Goal: Find specific page/section: Find specific page/section

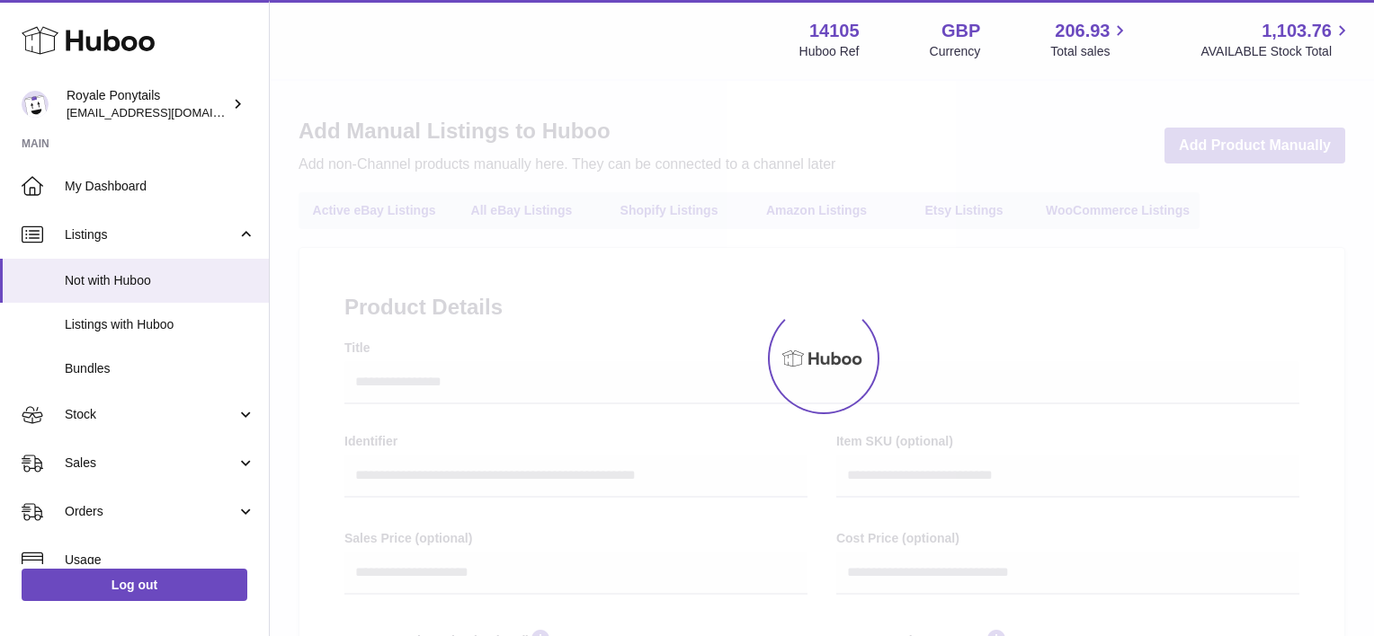
select select
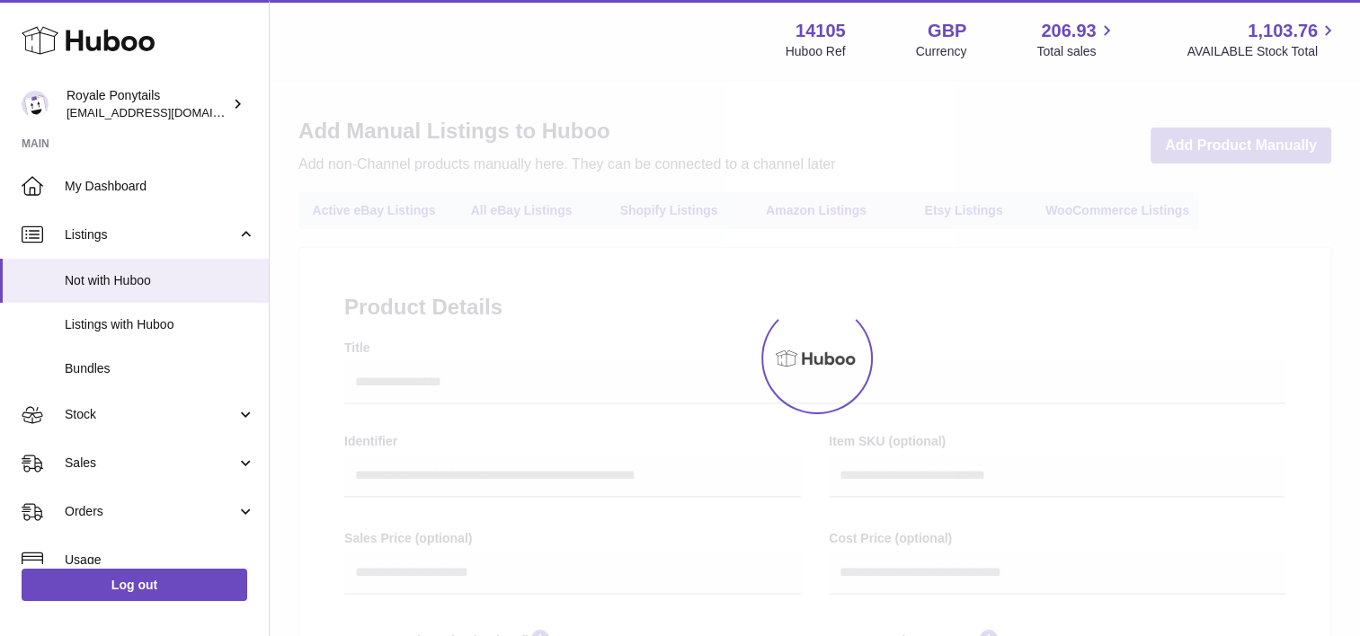
select select
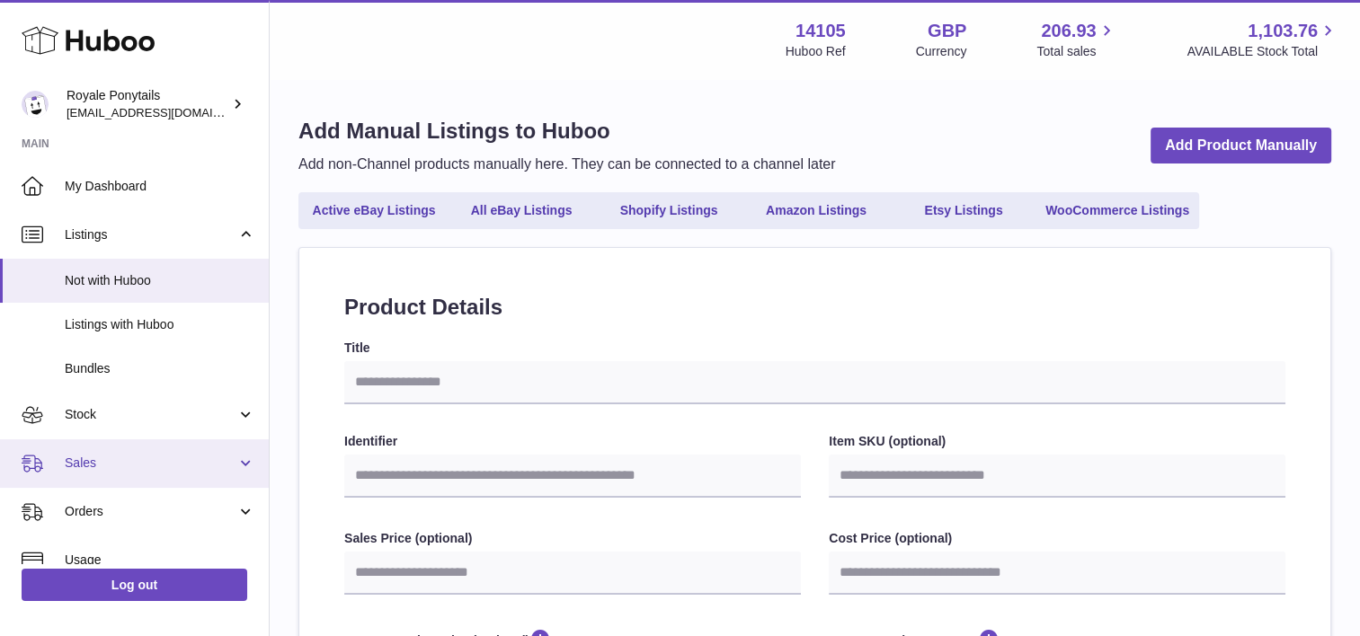
click at [124, 463] on span "Sales" at bounding box center [151, 463] width 172 height 17
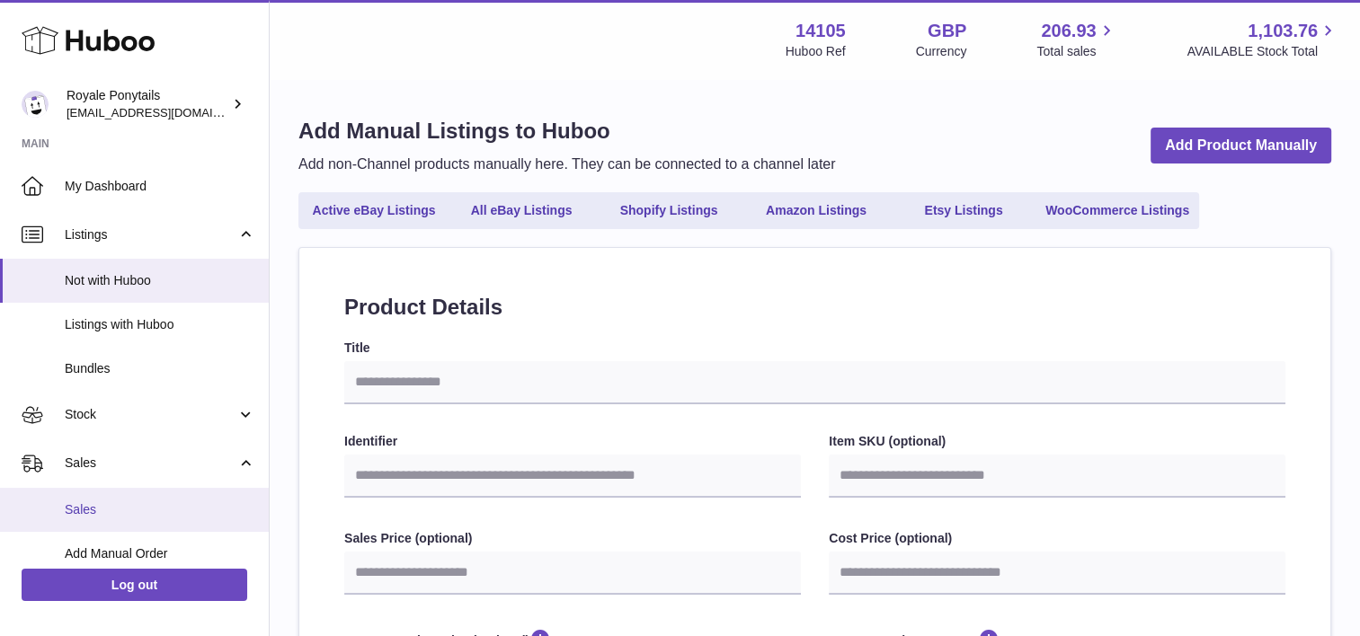
click at [139, 520] on link "Sales" at bounding box center [134, 510] width 269 height 44
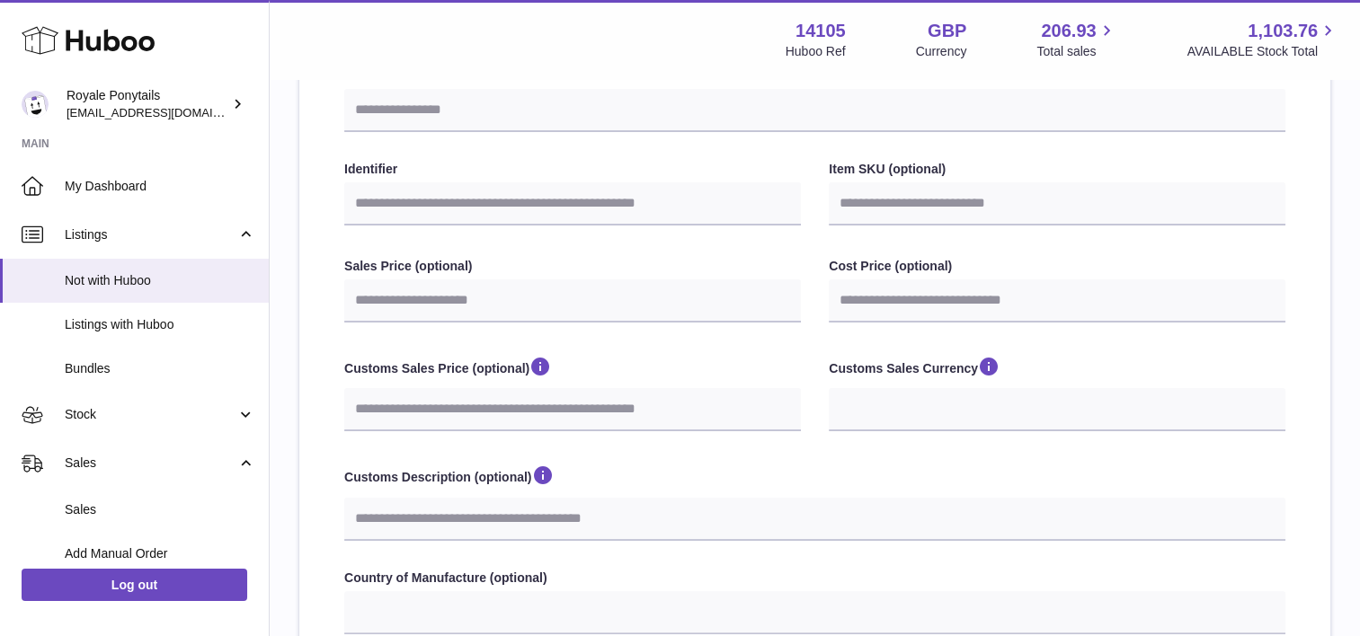
scroll to position [273, 0]
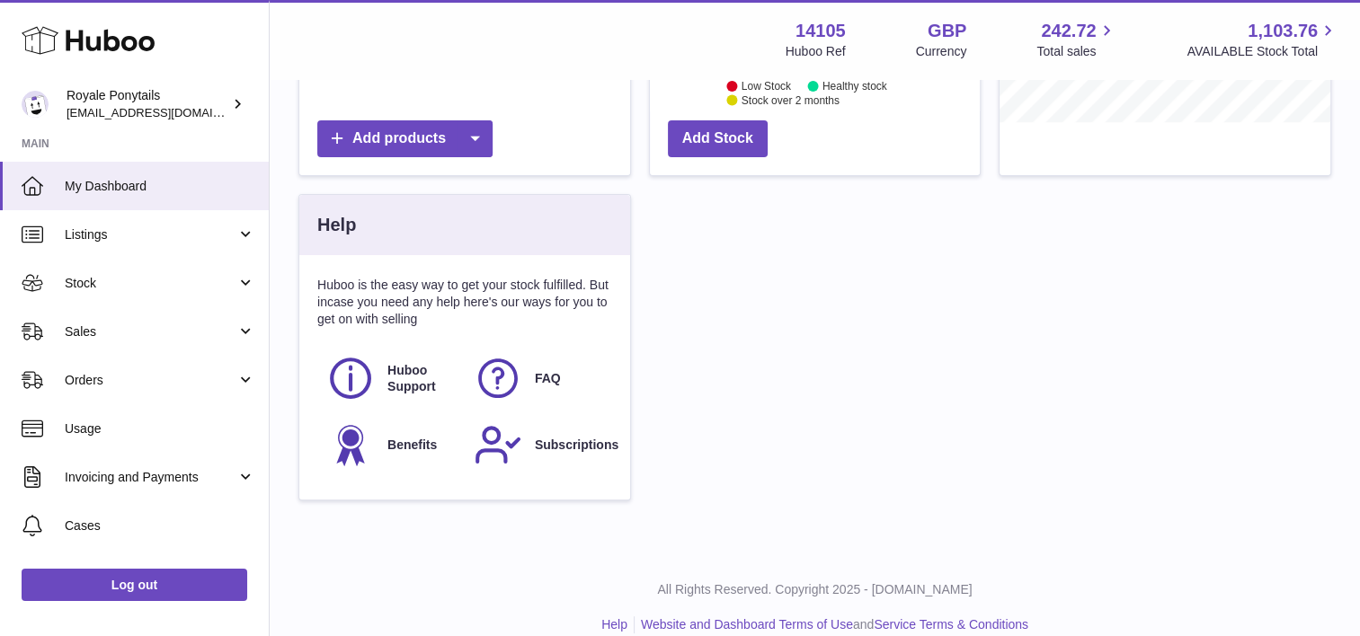
scroll to position [485, 0]
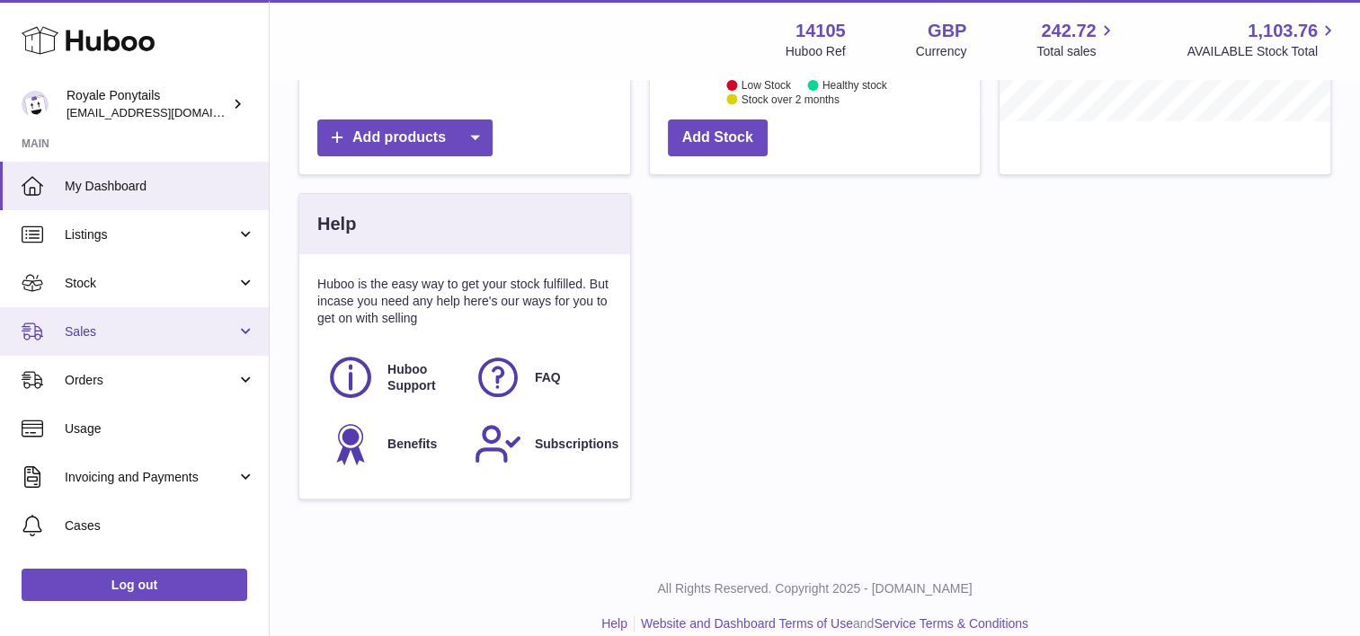
click at [129, 338] on span "Sales" at bounding box center [151, 332] width 172 height 17
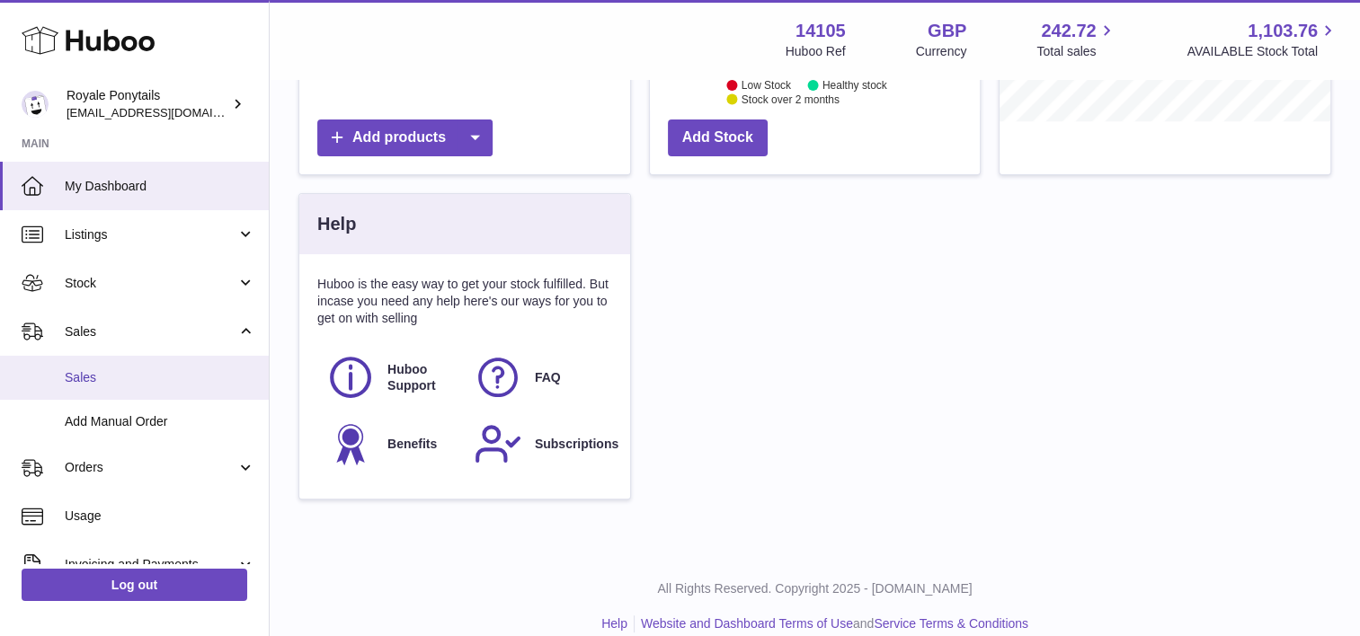
click at [101, 385] on span "Sales" at bounding box center [160, 377] width 191 height 17
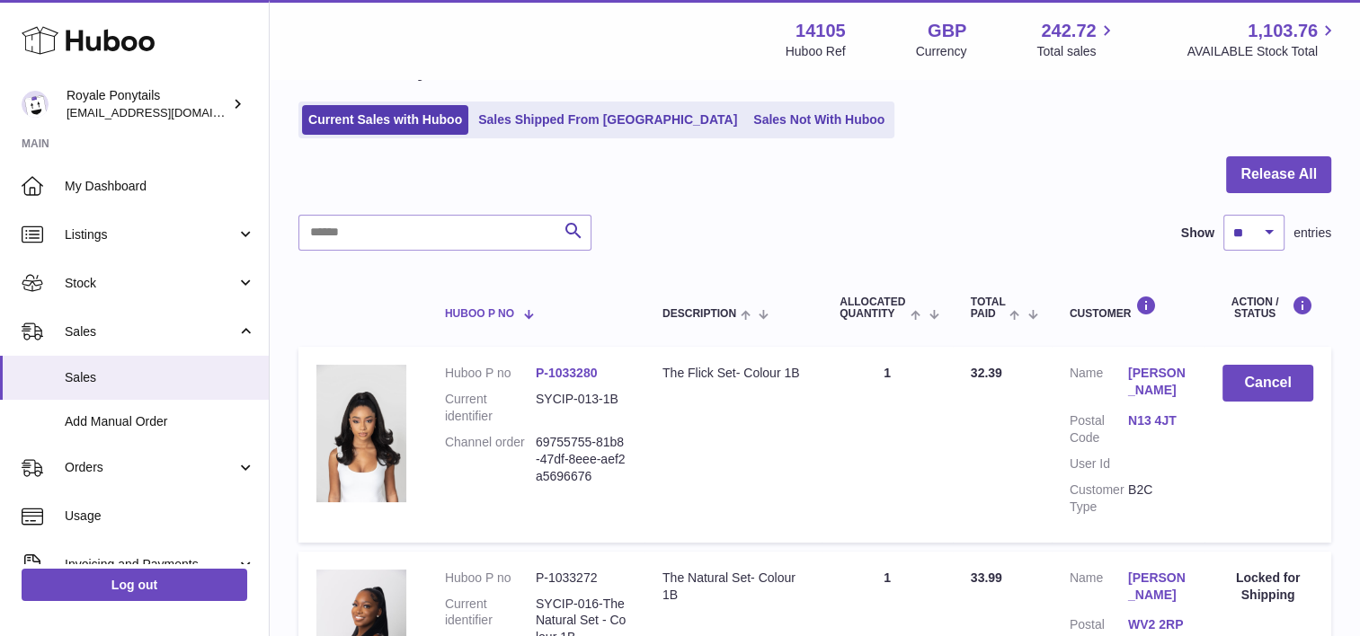
scroll to position [67, 0]
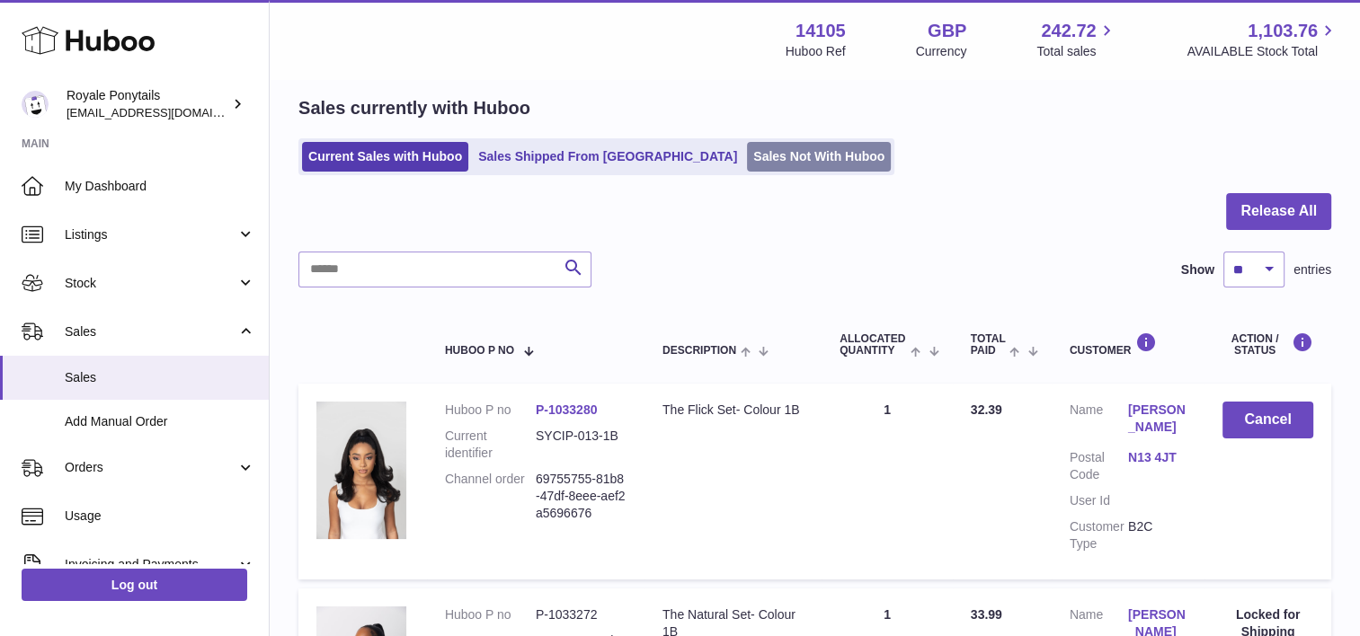
click at [747, 156] on link "Sales Not With Huboo" at bounding box center [819, 157] width 144 height 30
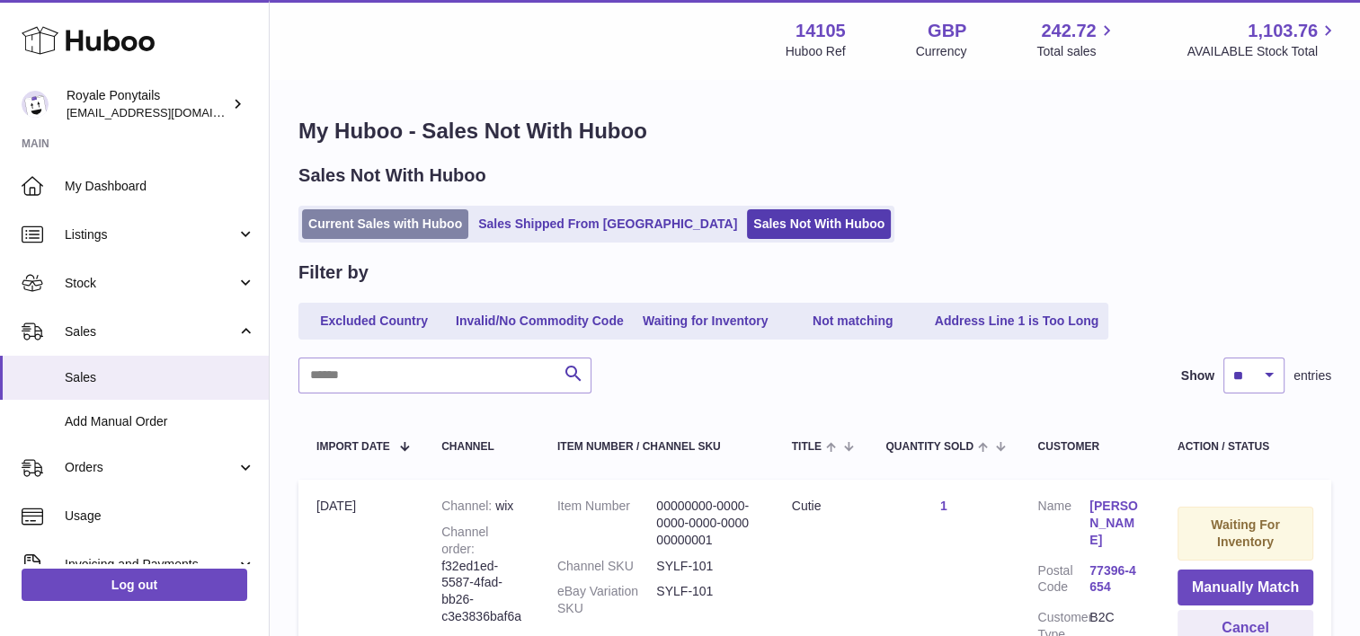
click at [378, 235] on link "Current Sales with Huboo" at bounding box center [385, 224] width 166 height 30
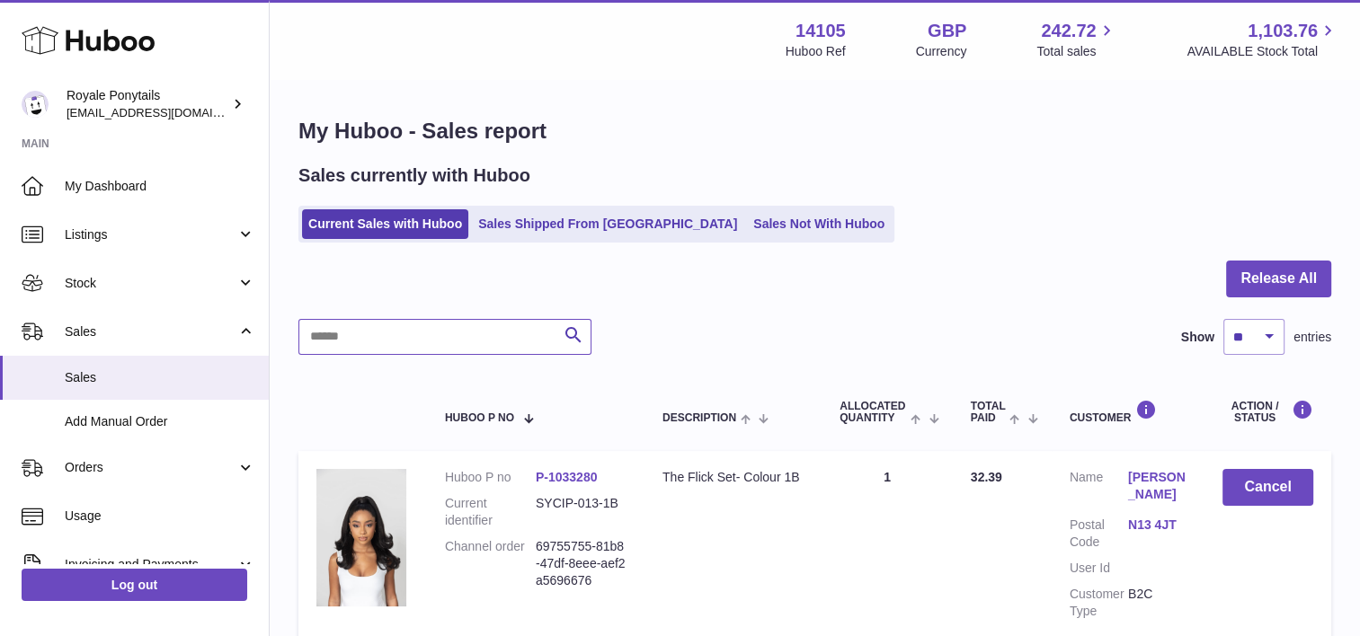
click at [386, 339] on input "text" at bounding box center [444, 337] width 293 height 36
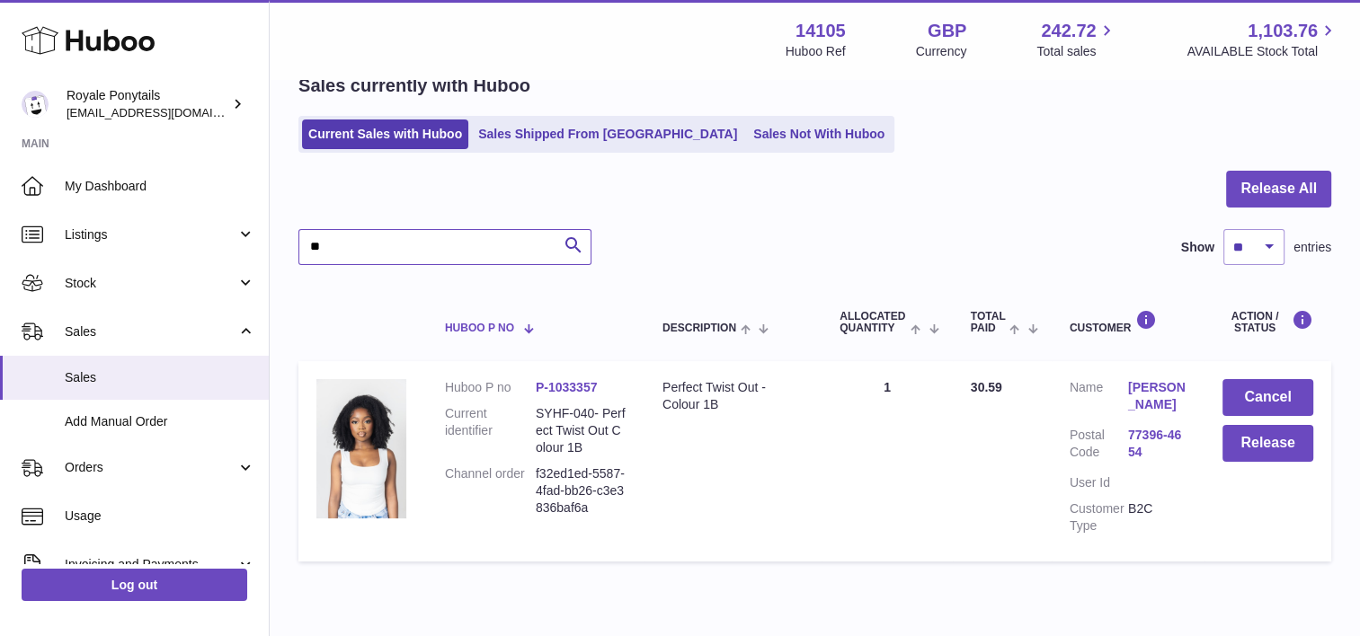
scroll to position [92, 0]
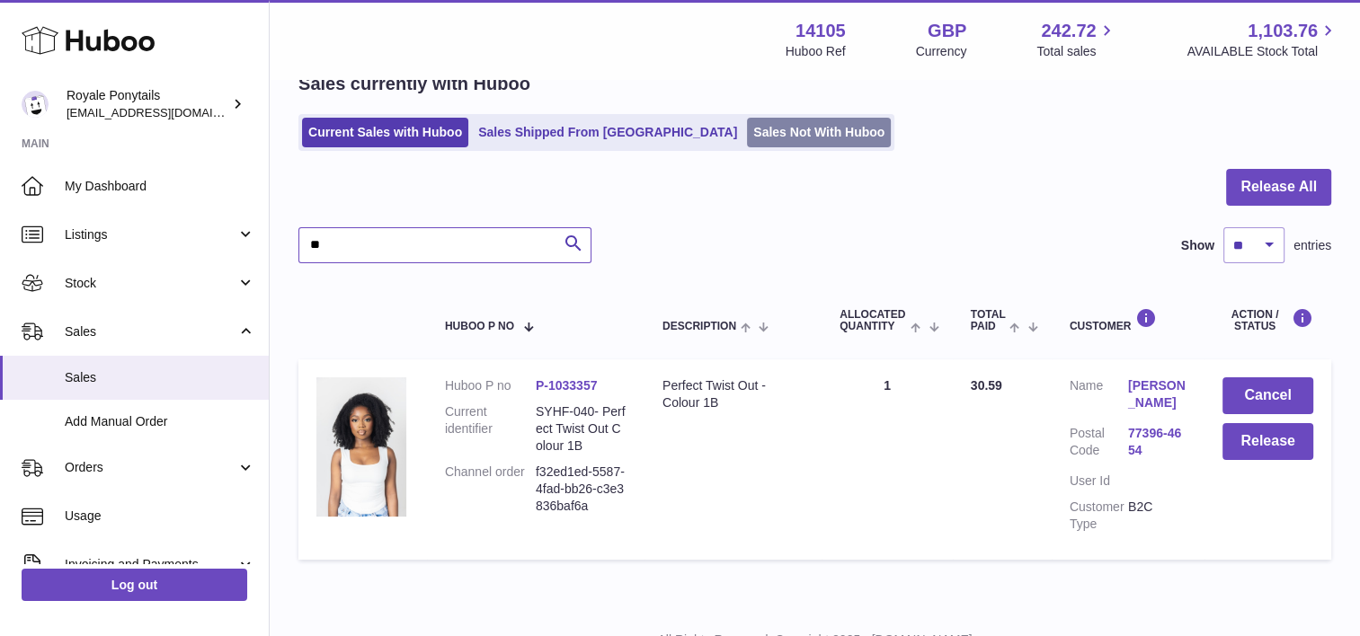
type input "**"
click at [747, 130] on link "Sales Not With Huboo" at bounding box center [819, 133] width 144 height 30
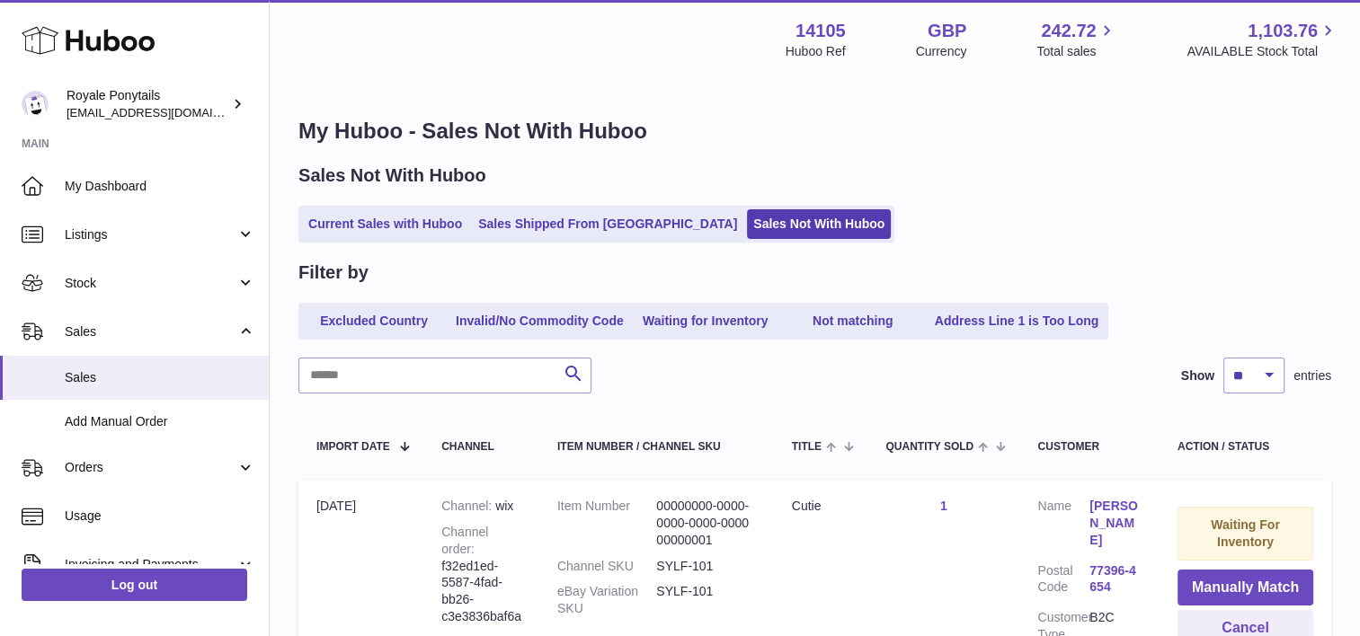
scroll to position [188, 0]
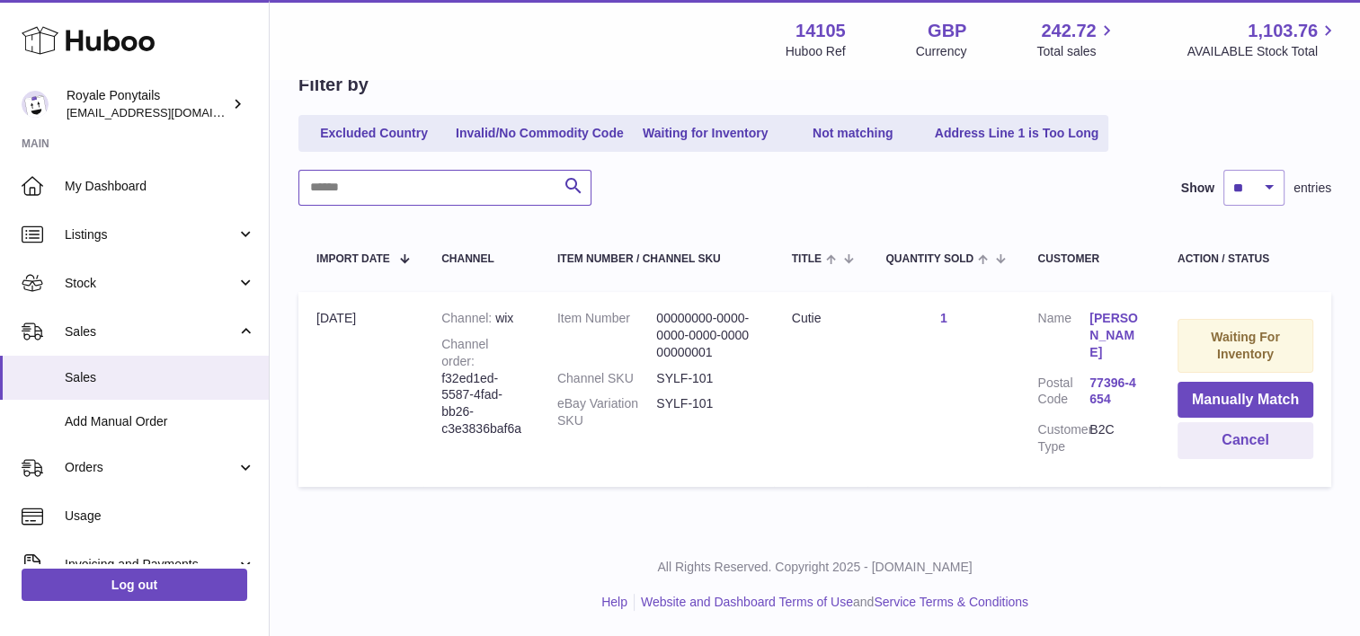
click at [374, 201] on input "text" at bounding box center [444, 188] width 293 height 36
click at [377, 192] on input "text" at bounding box center [444, 188] width 293 height 36
